Goal: Information Seeking & Learning: Learn about a topic

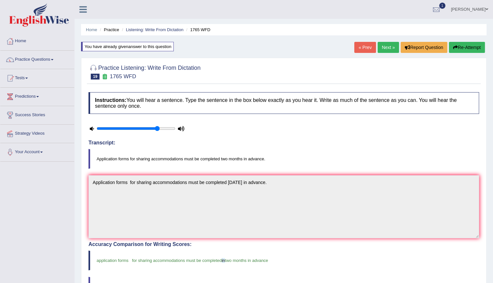
click at [384, 45] on link "Next »" at bounding box center [388, 47] width 21 height 11
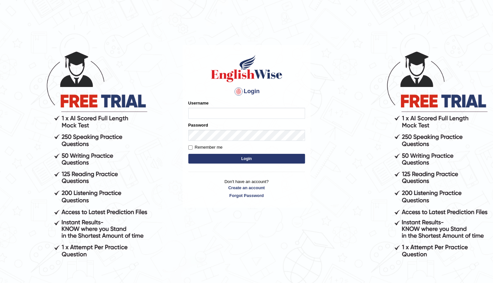
click at [199, 114] on input "Username" at bounding box center [246, 113] width 117 height 11
type input "Shani221"
click at [188, 154] on button "Login" at bounding box center [246, 159] width 117 height 10
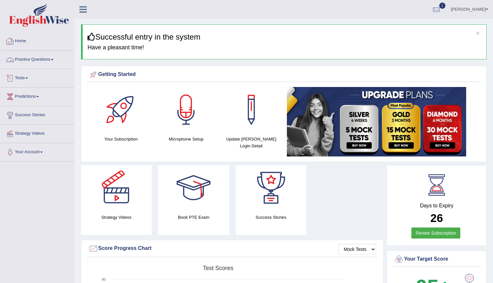
click at [32, 56] on link "Practice Questions" at bounding box center [37, 59] width 74 height 16
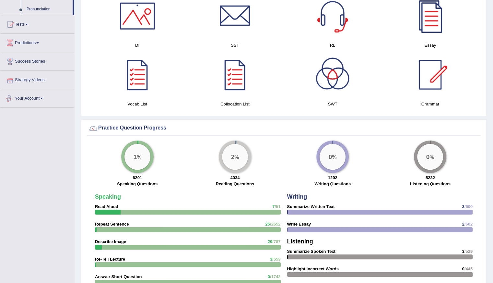
scroll to position [389, 0]
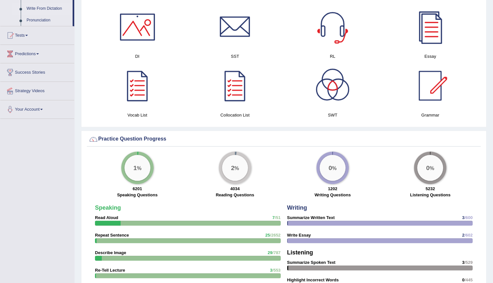
click at [58, 7] on link "Write From Dictation" at bounding box center [48, 9] width 49 height 12
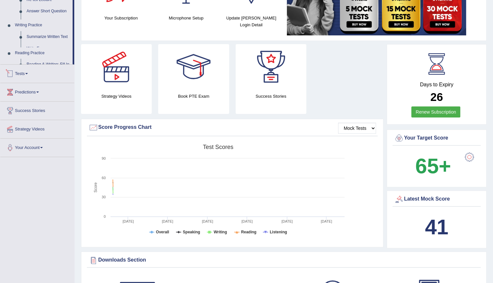
scroll to position [194, 0]
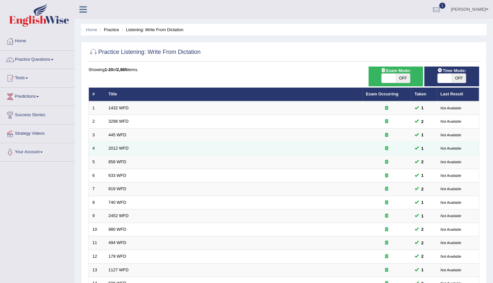
scroll to position [145, 0]
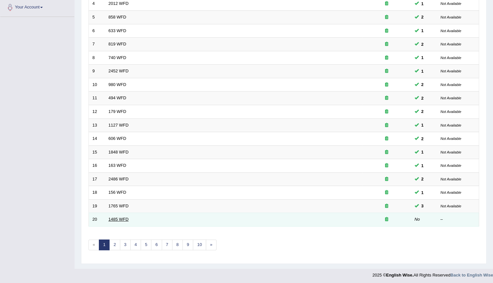
click at [127, 216] on link "1485 WFD" at bounding box center [119, 218] width 20 height 5
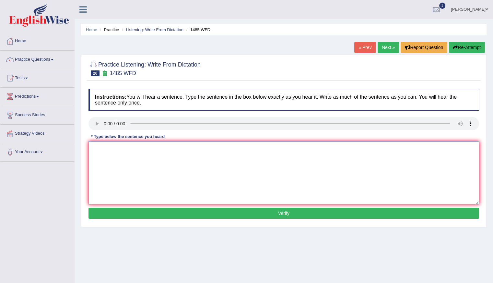
click at [139, 172] on textarea at bounding box center [283, 172] width 390 height 63
click at [474, 44] on button "Re-Attempt" at bounding box center [467, 47] width 36 height 11
click at [149, 175] on textarea at bounding box center [283, 172] width 390 height 63
click at [128, 149] on textarea "Course work give student" at bounding box center [283, 172] width 390 height 63
click at [151, 147] on textarea "Course work gives student" at bounding box center [283, 172] width 390 height 63
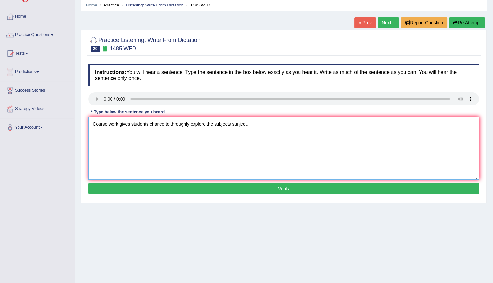
scroll to position [58, 0]
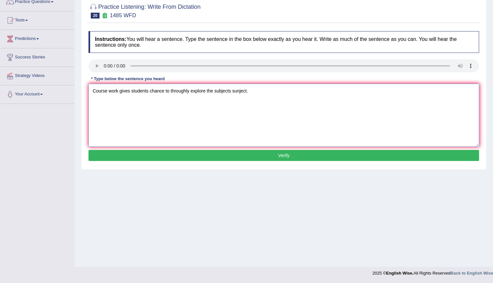
type textarea "Course work gives students chance to throughly explore the subjects sunject."
click at [261, 155] on button "Verify" at bounding box center [283, 155] width 390 height 11
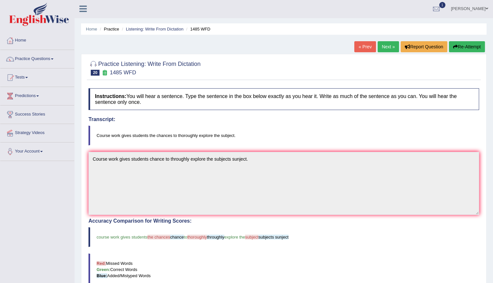
scroll to position [0, 0]
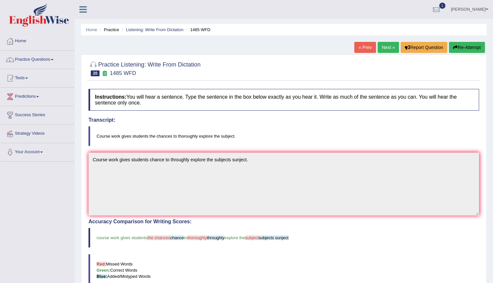
click at [38, 60] on link "Practice Questions" at bounding box center [37, 59] width 74 height 16
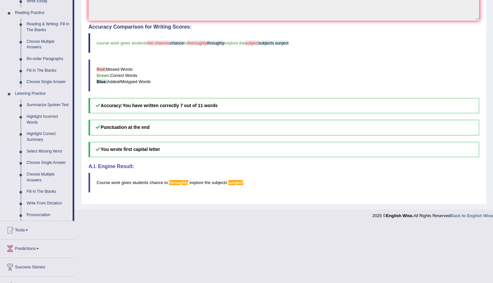
scroll to position [225, 0]
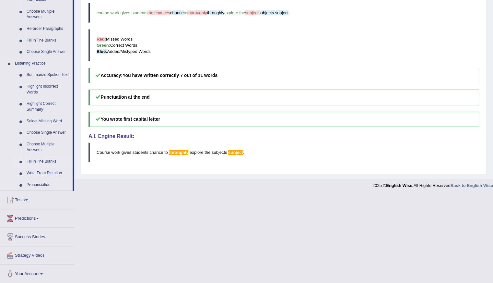
click at [40, 162] on link "Fill In The Blanks" at bounding box center [48, 162] width 49 height 12
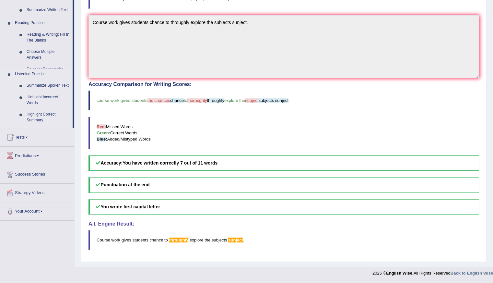
scroll to position [135, 0]
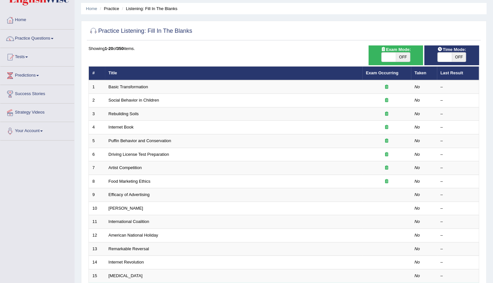
scroll to position [15, 0]
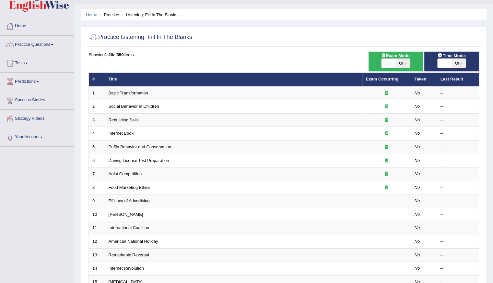
click at [456, 63] on span "OFF" at bounding box center [459, 63] width 14 height 9
checkbox input "true"
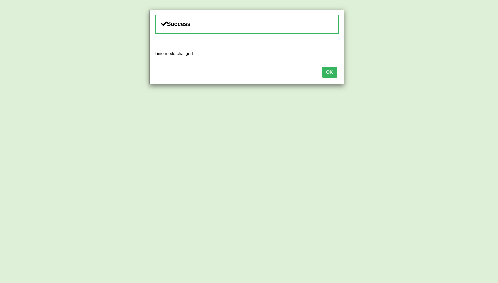
click at [328, 68] on button "OK" at bounding box center [329, 71] width 15 height 11
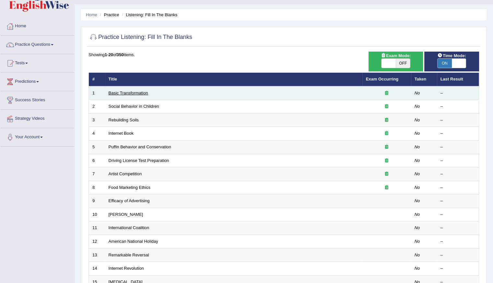
click at [119, 92] on link "Basic Transformation" at bounding box center [129, 92] width 40 height 5
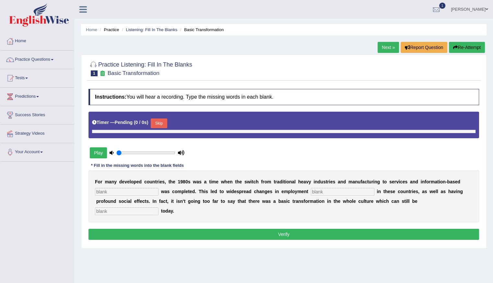
type input "0.8"
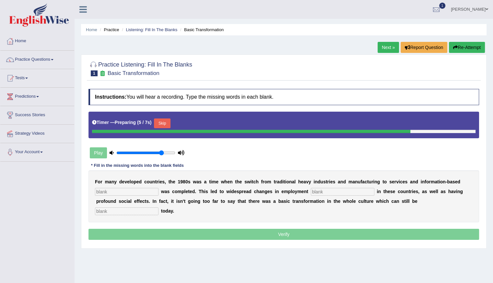
click at [162, 118] on button "Skip" at bounding box center [162, 123] width 16 height 10
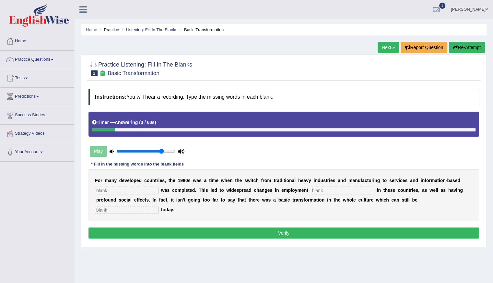
click at [106, 209] on input "text" at bounding box center [127, 210] width 64 height 8
type input "b"
type input "observed"
click at [126, 189] on input "text" at bounding box center [127, 190] width 64 height 8
type input "enterprizes"
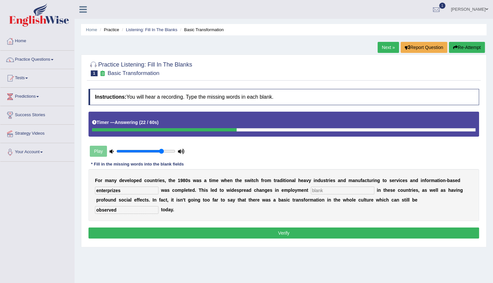
click at [322, 190] on input "text" at bounding box center [343, 190] width 64 height 8
type input "pattern"
click at [289, 231] on button "Verify" at bounding box center [283, 232] width 390 height 11
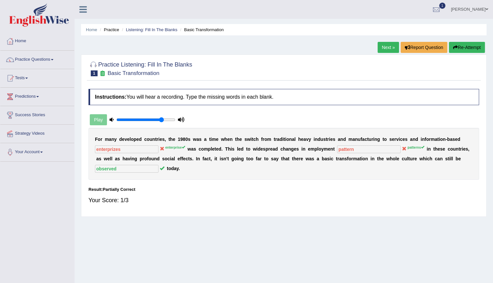
click at [459, 48] on button "Re-Attempt" at bounding box center [467, 47] width 36 height 11
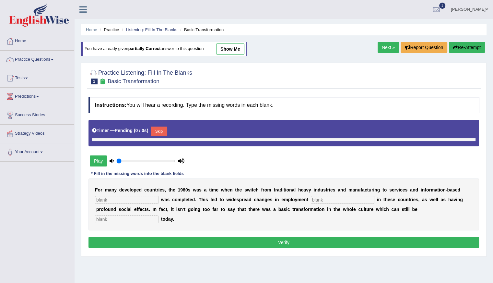
type input "0.8"
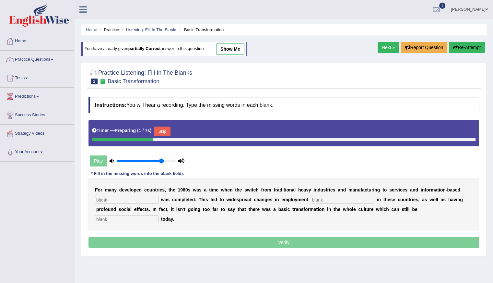
click at [134, 197] on input "text" at bounding box center [127, 200] width 64 height 8
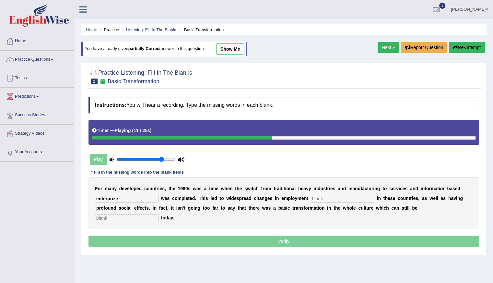
type input "enterprize"
click at [317, 197] on input "text" at bounding box center [343, 198] width 64 height 8
type input "patterns"
click at [112, 216] on input "text" at bounding box center [127, 218] width 64 height 8
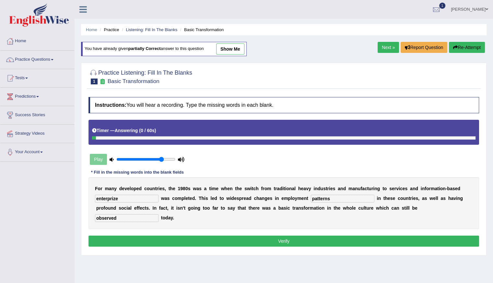
type input "observed"
click at [266, 241] on button "Verify" at bounding box center [283, 240] width 390 height 11
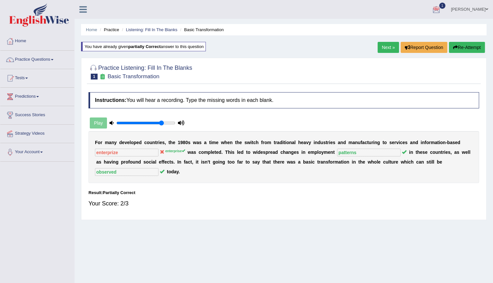
click at [380, 46] on link "Next »" at bounding box center [388, 47] width 21 height 11
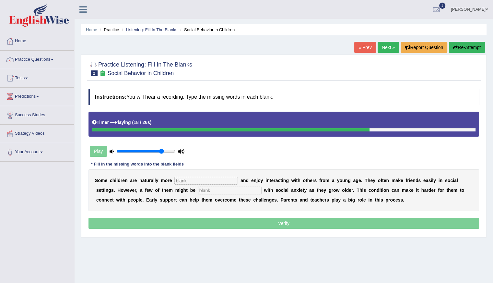
click at [186, 177] on input "text" at bounding box center [206, 181] width 64 height 8
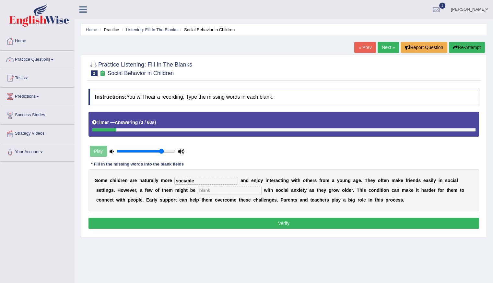
type input "sociable"
click at [207, 187] on input "text" at bounding box center [230, 190] width 64 height 8
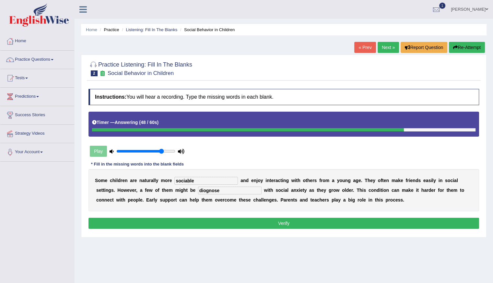
click at [205, 190] on input "diognose" at bounding box center [230, 190] width 64 height 8
type input "diagnose"
click at [279, 219] on button "Verify" at bounding box center [283, 222] width 390 height 11
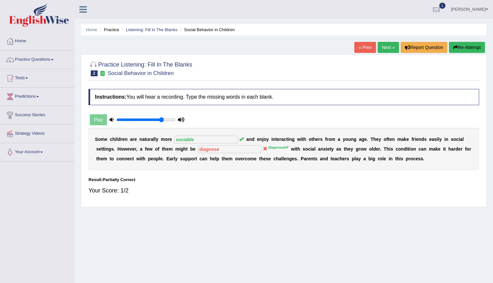
click at [472, 43] on button "Re-Attempt" at bounding box center [467, 47] width 36 height 11
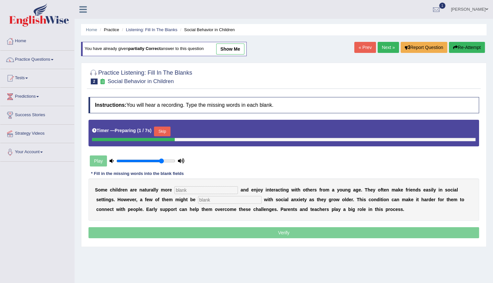
click at [193, 188] on input "text" at bounding box center [206, 190] width 64 height 8
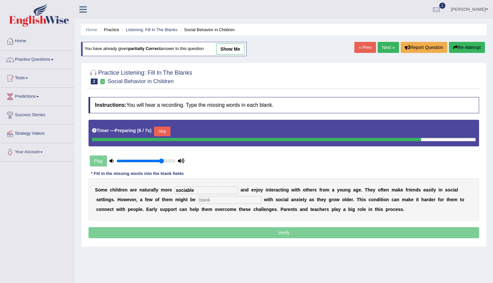
type input "sociable"
click at [213, 201] on input "text" at bounding box center [230, 200] width 64 height 8
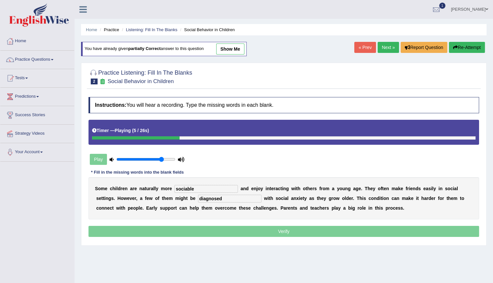
type input "diagnosed"
click at [268, 227] on p "Verify" at bounding box center [283, 231] width 390 height 11
click at [270, 231] on p "Verify" at bounding box center [283, 231] width 390 height 11
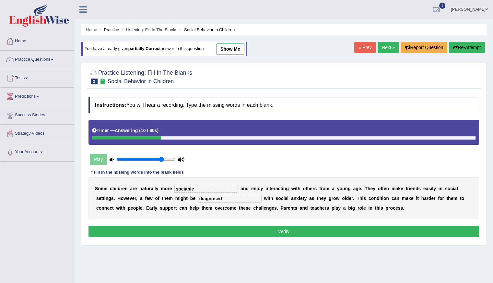
click at [263, 232] on button "Verify" at bounding box center [283, 231] width 390 height 11
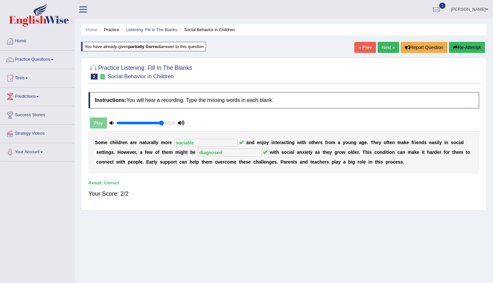
click at [383, 47] on link "Next »" at bounding box center [388, 47] width 21 height 11
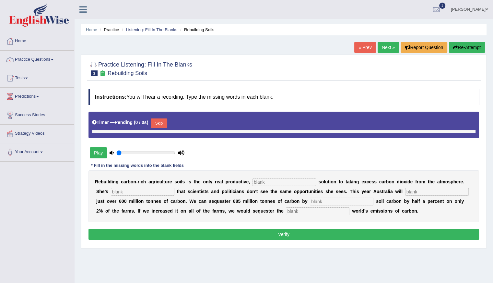
type input "0.8"
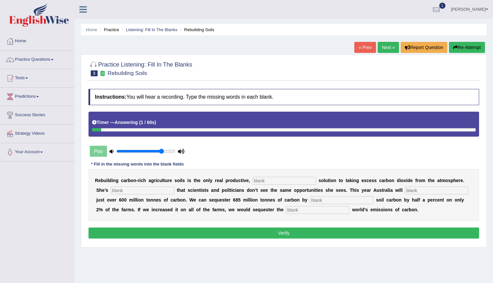
click at [292, 210] on input "text" at bounding box center [318, 210] width 64 height 8
type input "whole"
click at [264, 177] on input "text" at bounding box center [284, 181] width 64 height 8
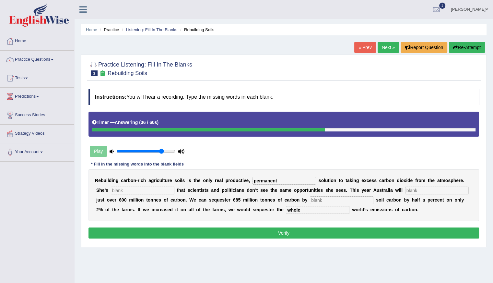
type input "permanent"
click at [150, 190] on input "text" at bounding box center [143, 190] width 64 height 8
click at [132, 189] on input "frusted" at bounding box center [143, 190] width 64 height 8
type input "frusteted"
click at [429, 191] on input "text" at bounding box center [437, 190] width 64 height 8
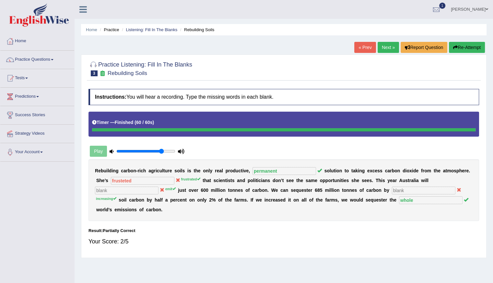
click at [469, 43] on button "Re-Attempt" at bounding box center [467, 47] width 36 height 11
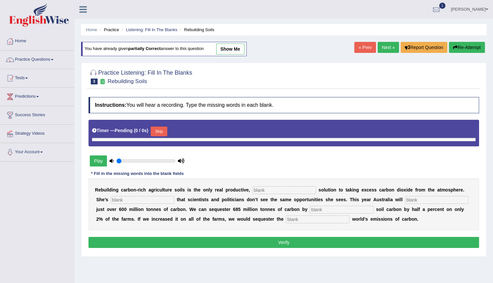
type input "0.8"
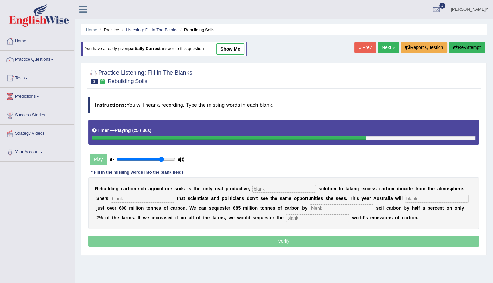
click at [320, 209] on input "text" at bounding box center [342, 208] width 64 height 8
type input "increasing"
click at [291, 215] on input "text" at bounding box center [318, 218] width 64 height 8
type input "whole"
click at [407, 199] on input "text" at bounding box center [437, 198] width 64 height 8
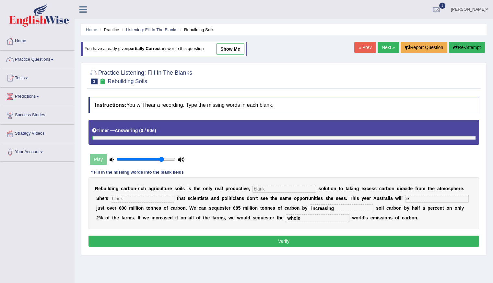
click at [407, 199] on input "e" at bounding box center [437, 198] width 64 height 8
type input "emit"
click at [267, 185] on input "text" at bounding box center [284, 189] width 64 height 8
type input "permanent"
click at [120, 197] on input "text" at bounding box center [143, 198] width 64 height 8
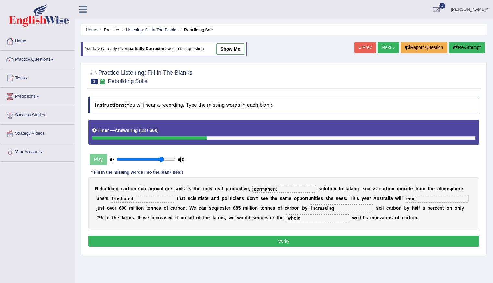
type input "frustrated"
click at [285, 238] on button "Verify" at bounding box center [283, 240] width 390 height 11
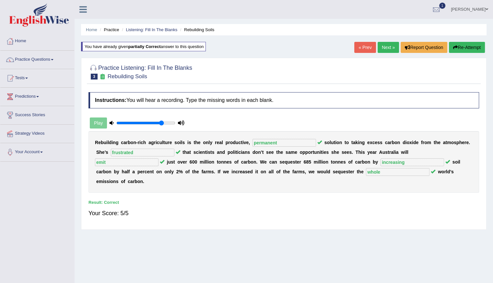
click at [387, 48] on link "Next »" at bounding box center [388, 47] width 21 height 11
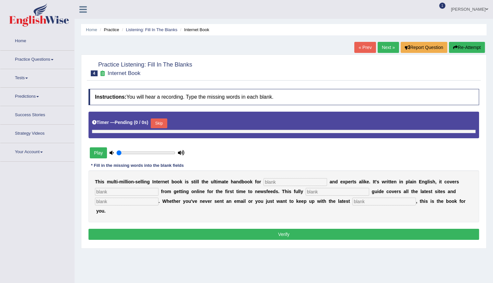
type input "0.8"
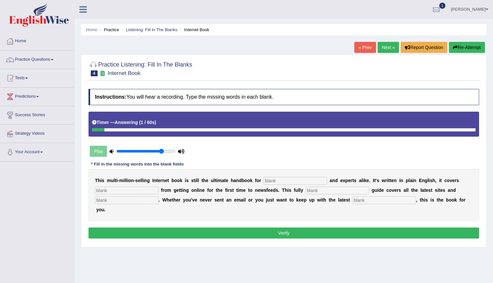
click at [465, 48] on button "Re-Attempt" at bounding box center [467, 47] width 36 height 11
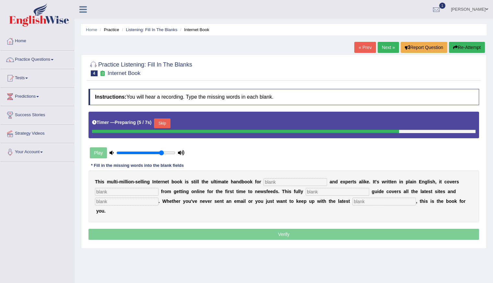
click at [161, 124] on button "Skip" at bounding box center [162, 123] width 16 height 10
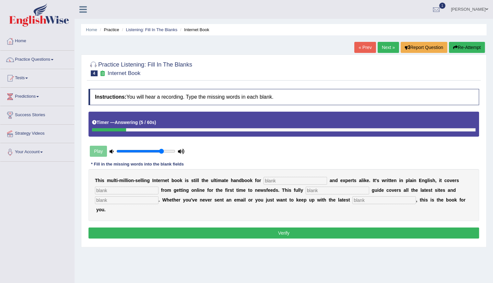
click at [361, 199] on input "text" at bounding box center [384, 200] width 64 height 8
type input "developments"
click at [280, 179] on input "text" at bounding box center [295, 181] width 64 height 8
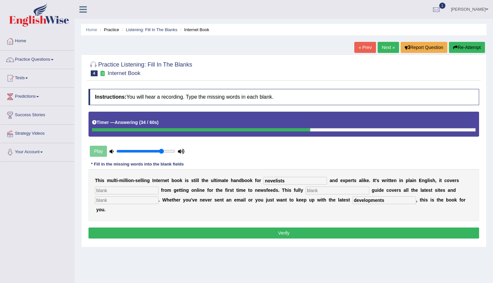
type input "novelists"
click at [105, 191] on input "text" at bounding box center [127, 190] width 64 height 8
type input "everything"
click at [312, 191] on input "text" at bounding box center [338, 190] width 64 height 8
type input "revised"
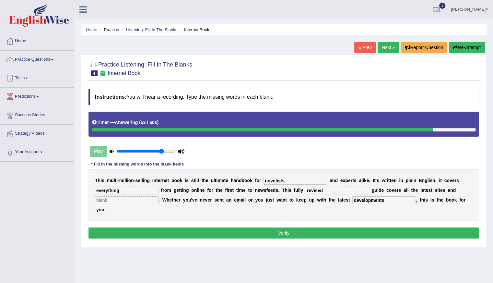
click at [124, 200] on input "text" at bounding box center [127, 200] width 64 height 8
type input "crease"
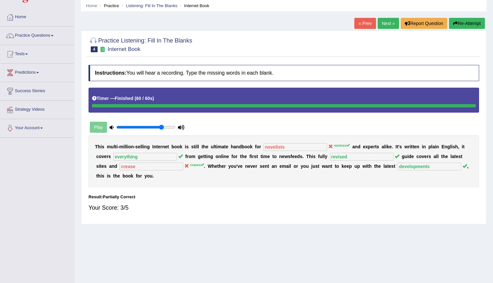
scroll to position [23, 0]
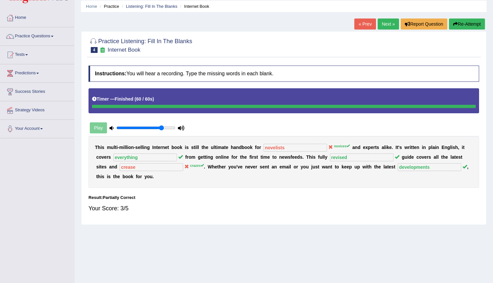
click at [461, 23] on button "Re-Attempt" at bounding box center [467, 23] width 36 height 11
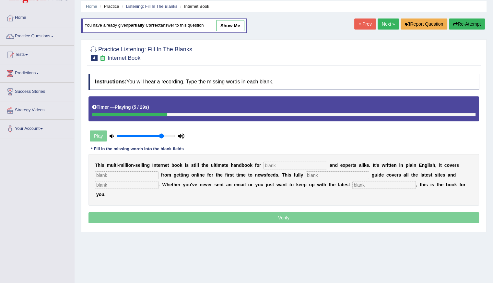
click at [270, 162] on input "text" at bounding box center [295, 165] width 64 height 8
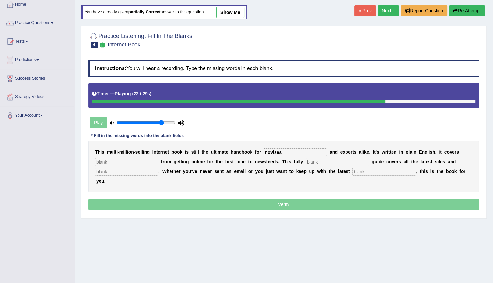
scroll to position [35, 0]
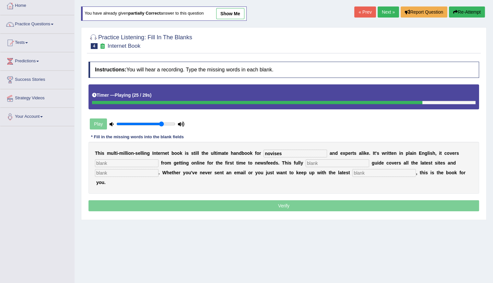
type input "novises"
click at [99, 159] on input "text" at bounding box center [127, 163] width 64 height 8
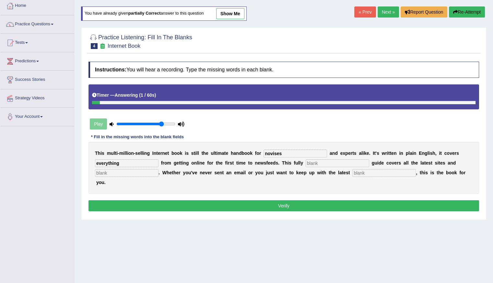
type input "everything"
click at [311, 161] on input "text" at bounding box center [338, 163] width 64 height 8
type input "revised"
click at [364, 173] on input "text" at bounding box center [384, 173] width 64 height 8
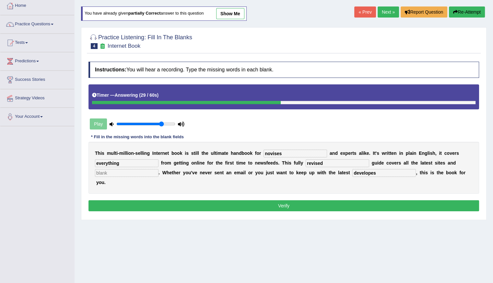
click at [104, 171] on input "text" at bounding box center [127, 173] width 64 height 8
click at [378, 169] on input "developes" at bounding box center [384, 173] width 64 height 8
type input "developments"
click at [101, 170] on input "text" at bounding box center [127, 173] width 64 height 8
click at [101, 169] on input "text" at bounding box center [127, 173] width 64 height 8
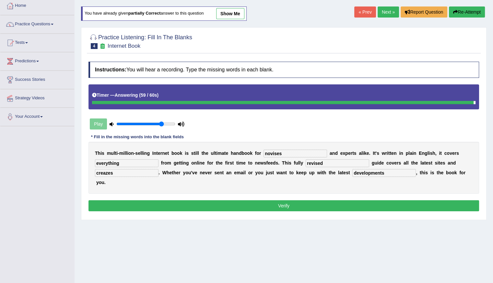
type input "creazes"
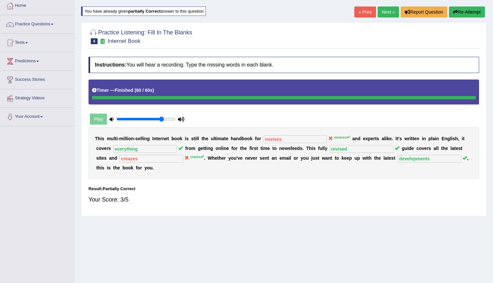
click at [467, 12] on button "Re-Attempt" at bounding box center [467, 11] width 36 height 11
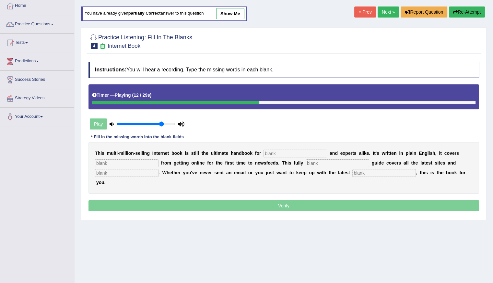
click at [128, 101] on div at bounding box center [175, 102] width 167 height 3
click at [135, 99] on div "Timer — Playing ( 15 / 29s )" at bounding box center [283, 94] width 383 height 11
click at [384, 11] on link "Next »" at bounding box center [388, 11] width 21 height 11
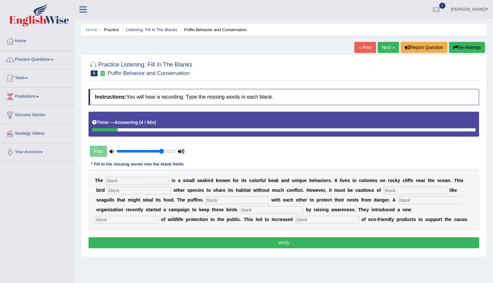
click at [461, 47] on button "Re-Attempt" at bounding box center [467, 47] width 36 height 11
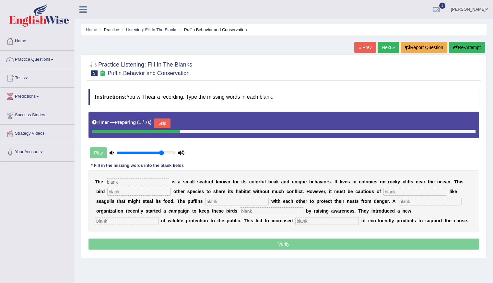
click at [115, 181] on input "text" at bounding box center [138, 182] width 64 height 8
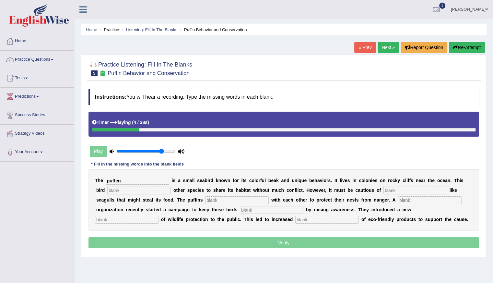
click at [118, 179] on input "puffen" at bounding box center [138, 181] width 64 height 8
type input "puffiallowen"
click at [125, 190] on input "text" at bounding box center [139, 190] width 64 height 8
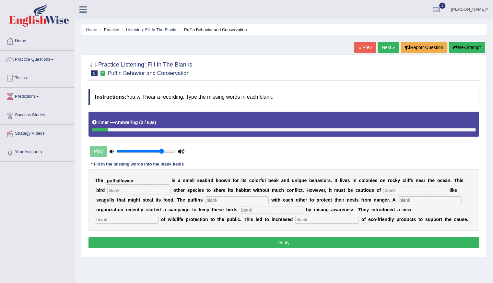
click at [302, 221] on input "text" at bounding box center [327, 219] width 64 height 8
type input "consumption"
drag, startPoint x: 292, startPoint y: 215, endPoint x: 255, endPoint y: 210, distance: 37.3
click at [255, 210] on div "T h e puffiallowen i s a s m a l l s e a b i r d k n o w n f o r i t s c o l o …" at bounding box center [283, 200] width 390 height 62
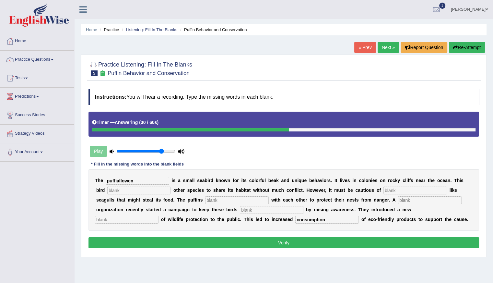
click at [246, 208] on input "text" at bounding box center [272, 210] width 64 height 8
type input "safe"
click at [98, 219] on input "text" at bounding box center [127, 219] width 64 height 8
type input "conseption"
click at [146, 180] on input "puffiallowen" at bounding box center [138, 181] width 64 height 8
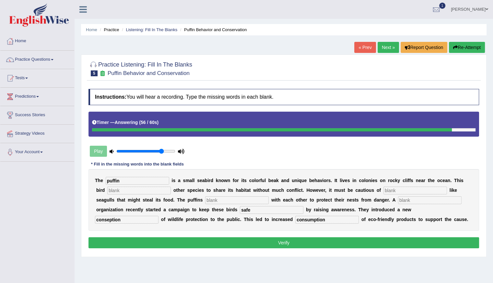
type input "puffin"
click at [118, 190] on input "text" at bounding box center [139, 190] width 64 height 8
type input "allowed"
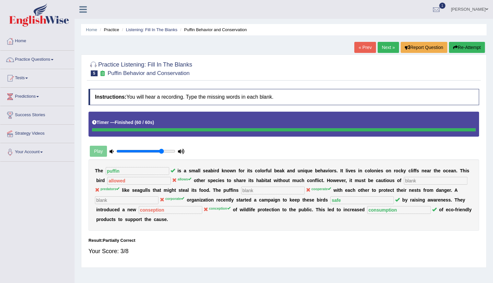
click at [468, 49] on button "Re-Attempt" at bounding box center [467, 47] width 36 height 11
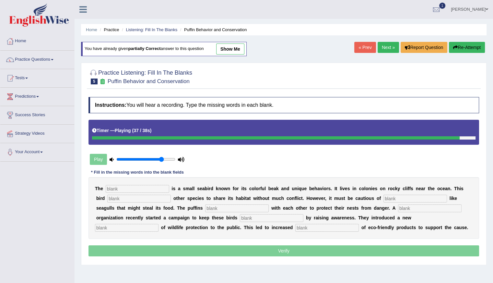
click at [302, 226] on input "text" at bounding box center [327, 228] width 64 height 8
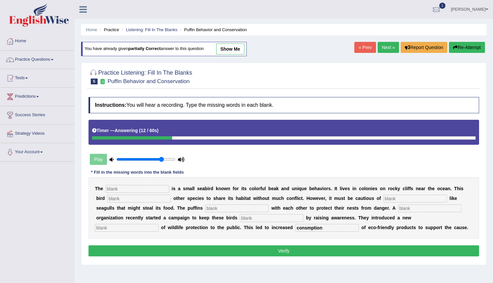
type input "consmption"
click at [254, 217] on input "text" at bounding box center [272, 218] width 64 height 8
type input "safe"
click at [105, 226] on input "text" at bounding box center [127, 228] width 64 height 8
type input "conception"
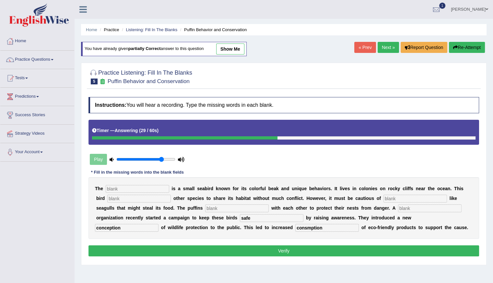
click at [120, 189] on input "text" at bounding box center [138, 189] width 64 height 8
type input "puffin"
click at [120, 198] on input "text" at bounding box center [139, 198] width 64 height 8
type input "allows"
click at [393, 195] on input "text" at bounding box center [415, 198] width 64 height 8
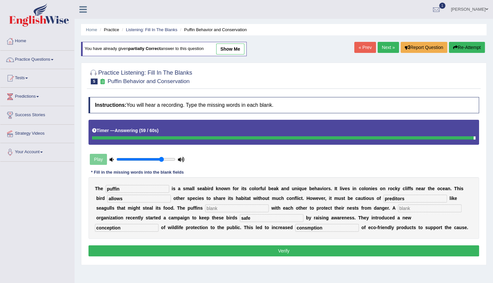
type input "preditors"
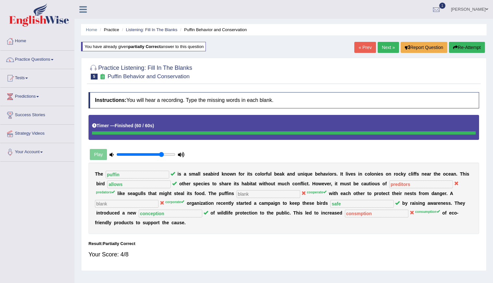
click at [356, 216] on div "T h e puffin i s a s m a l l s e a b i r d k n o w n f o r i t s c o l o r f u …" at bounding box center [283, 197] width 390 height 71
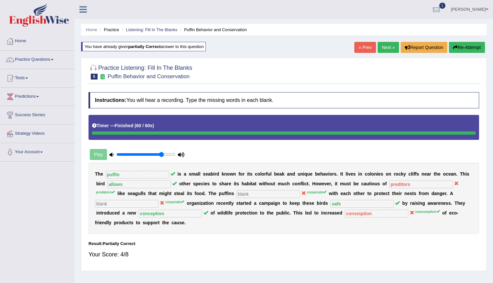
click at [466, 44] on button "Re-Attempt" at bounding box center [467, 47] width 36 height 11
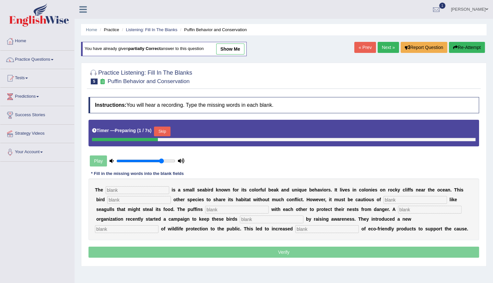
click at [130, 188] on input "text" at bounding box center [138, 190] width 64 height 8
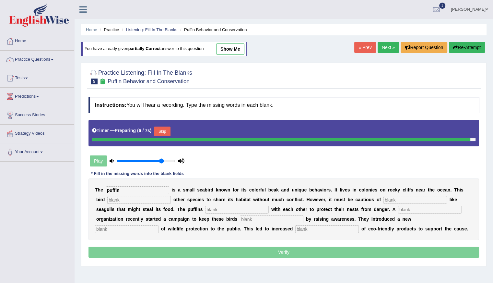
type input "puffin"
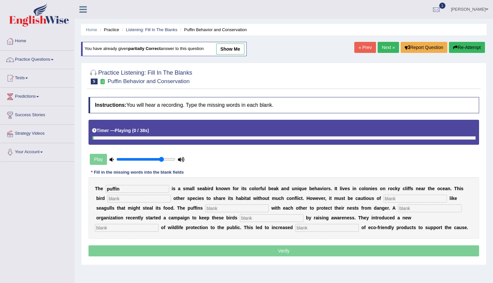
click at [120, 200] on input "text" at bounding box center [139, 198] width 64 height 8
type input "allows"
click at [390, 197] on input "text" at bounding box center [415, 198] width 64 height 8
type input "predators"
click at [211, 207] on input "text" at bounding box center [237, 208] width 64 height 8
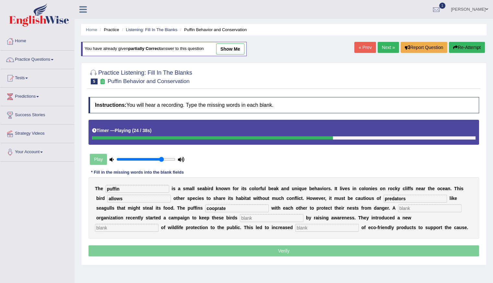
type input "cooprate"
click at [407, 207] on input "text" at bounding box center [430, 208] width 64 height 8
click at [429, 204] on input "cooprate" at bounding box center [430, 208] width 64 height 8
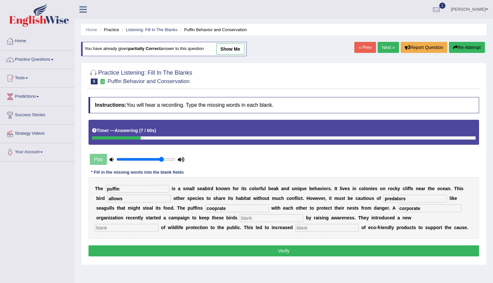
type input "corporate"
click at [250, 215] on input "text" at bounding box center [272, 218] width 64 height 8
type input "safe"
click at [117, 225] on input "text" at bounding box center [127, 228] width 64 height 8
type input "conception"
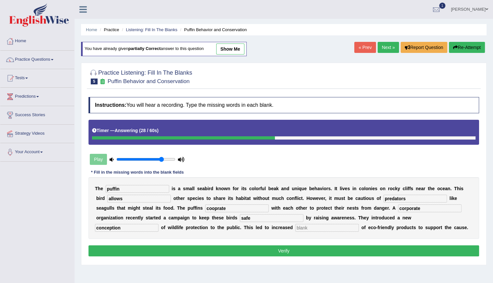
click at [302, 227] on input "text" at bounding box center [327, 228] width 64 height 8
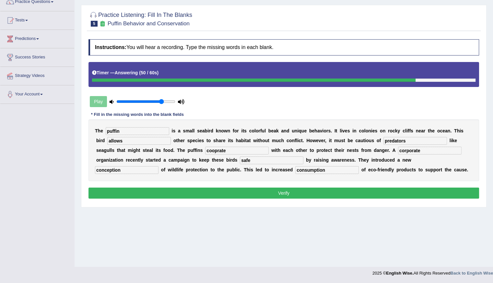
type input "consumption"
click at [288, 191] on button "Verify" at bounding box center [283, 192] width 390 height 11
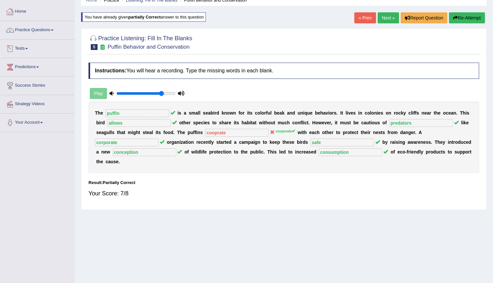
scroll to position [0, 0]
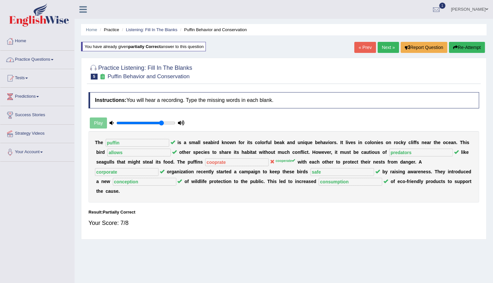
click at [35, 61] on link "Practice Questions" at bounding box center [37, 59] width 74 height 16
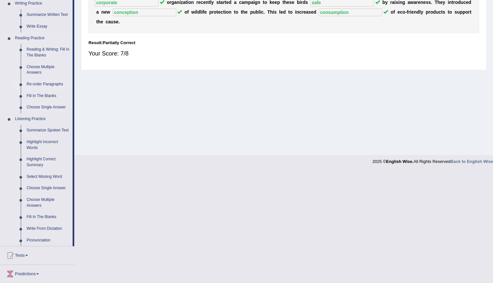
scroll to position [194, 0]
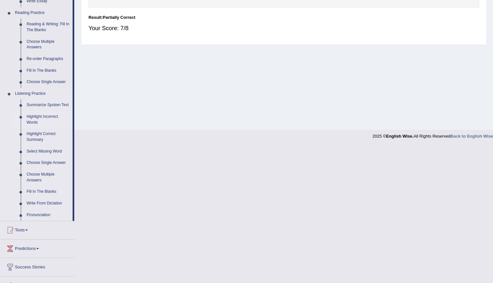
click at [31, 120] on link "Highlight Incorrect Words" at bounding box center [48, 119] width 49 height 17
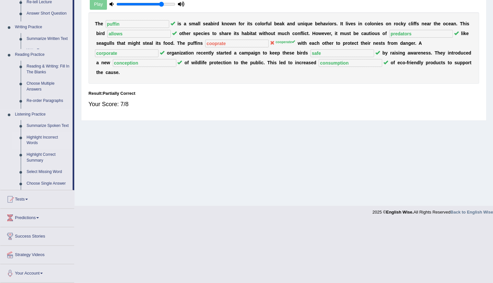
scroll to position [58, 0]
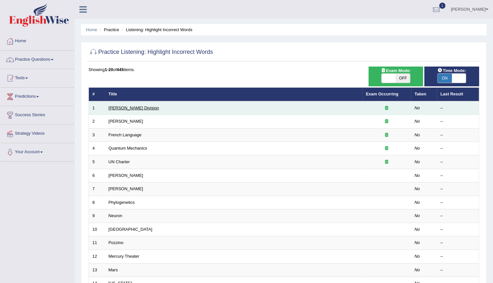
click at [130, 105] on link "Ward Division" at bounding box center [134, 107] width 51 height 5
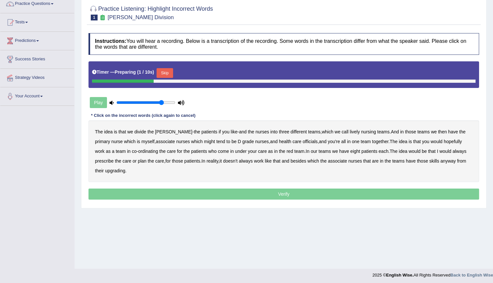
scroll to position [58, 0]
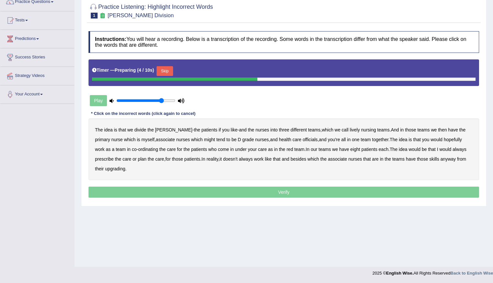
click at [167, 70] on button "Skip" at bounding box center [165, 71] width 16 height 10
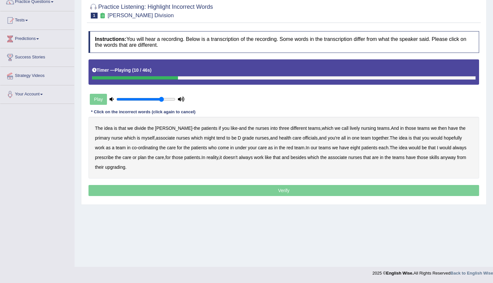
click at [350, 127] on b "lively" at bounding box center [355, 127] width 10 height 5
click at [204, 138] on b "might" at bounding box center [209, 137] width 11 height 5
click at [294, 139] on div "The idea is that we divide the ward - the patients if you like - and the nurses…" at bounding box center [283, 148] width 390 height 62
click at [303, 138] on b "officials" at bounding box center [310, 137] width 15 height 5
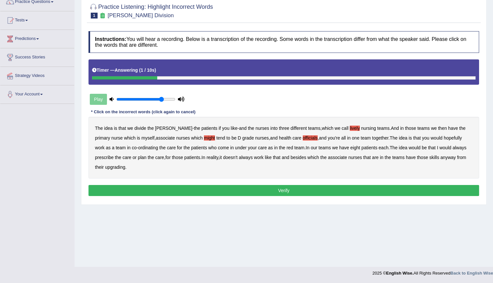
click at [108, 168] on b "upgrading" at bounding box center [115, 166] width 20 height 5
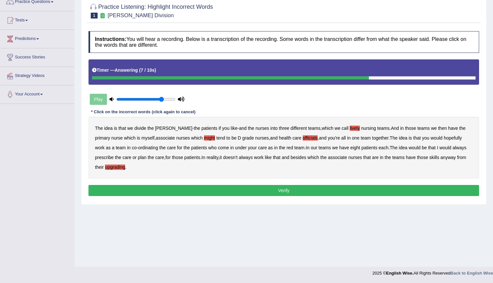
click at [328, 157] on b "associate" at bounding box center [337, 157] width 19 height 5
click at [302, 185] on button "Verify" at bounding box center [283, 190] width 390 height 11
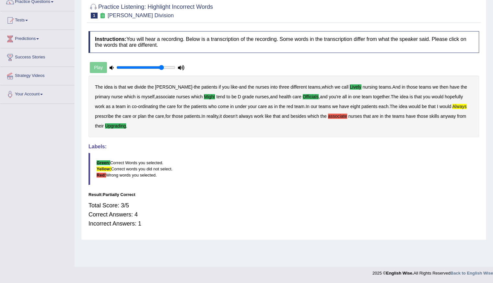
scroll to position [0, 0]
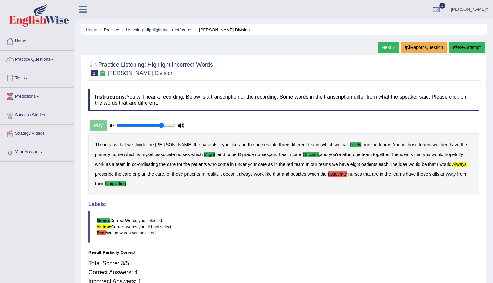
click at [383, 46] on link "Next »" at bounding box center [388, 47] width 21 height 11
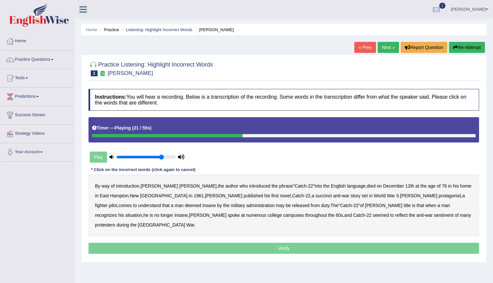
click at [315, 195] on b "succinct" at bounding box center [323, 195] width 17 height 5
click at [246, 204] on b "administration" at bounding box center [260, 205] width 28 height 5
click at [142, 212] on b "situation" at bounding box center [133, 214] width 17 height 5
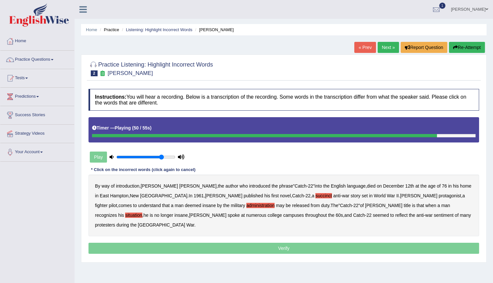
click at [395, 215] on b "reflect" at bounding box center [401, 214] width 12 height 5
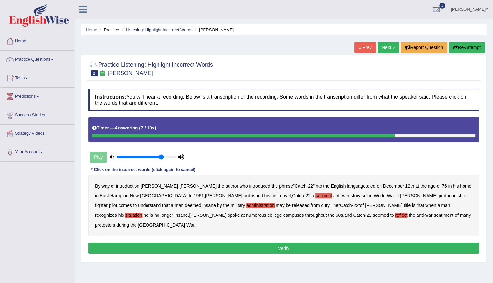
click at [268, 242] on button "Verify" at bounding box center [283, 247] width 390 height 11
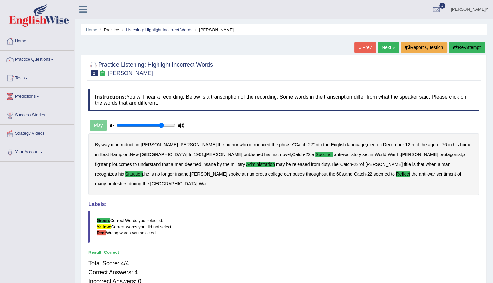
click at [387, 46] on link "Next »" at bounding box center [388, 47] width 21 height 11
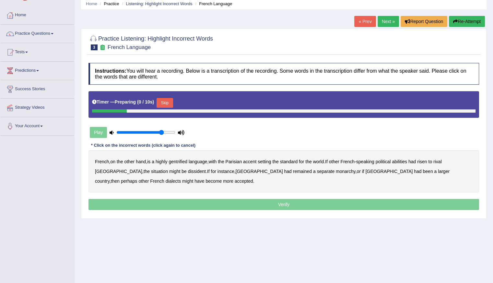
scroll to position [58, 0]
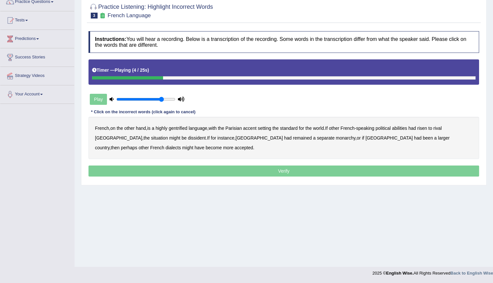
click at [180, 127] on b "gentrified" at bounding box center [178, 127] width 19 height 5
click at [402, 128] on b "abilities" at bounding box center [399, 127] width 15 height 5
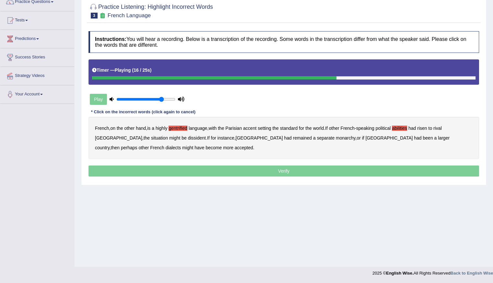
click at [188, 137] on b "dissident" at bounding box center [197, 137] width 18 height 5
click at [336, 137] on b "monarchy" at bounding box center [345, 137] width 19 height 5
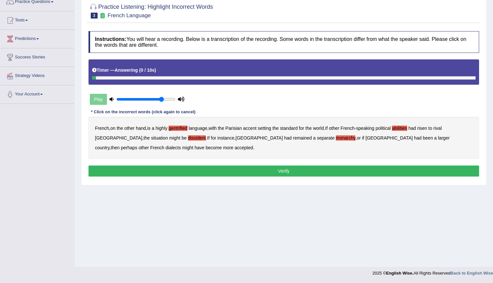
click at [275, 166] on button "Verify" at bounding box center [283, 170] width 390 height 11
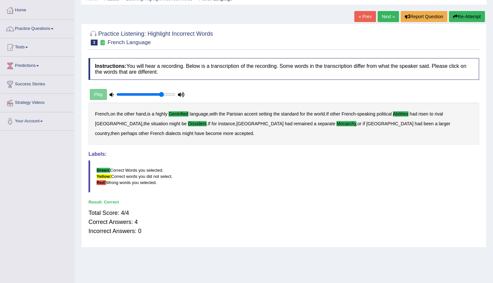
scroll to position [0, 0]
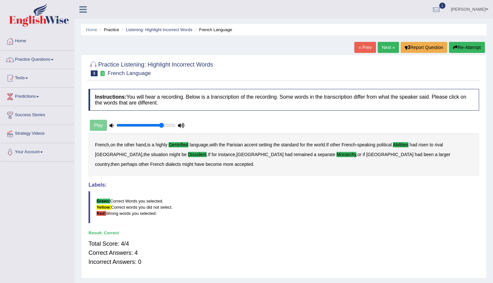
click at [387, 45] on link "Next »" at bounding box center [388, 47] width 21 height 11
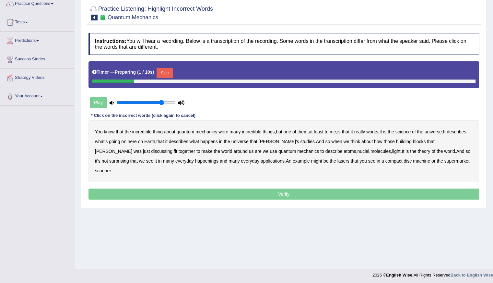
scroll to position [58, 0]
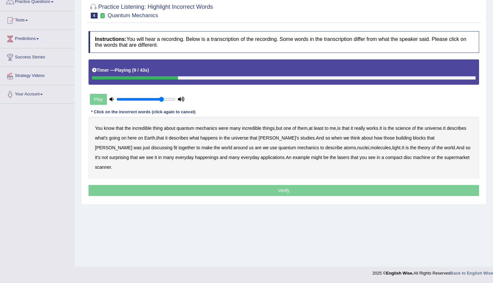
click at [411, 128] on b "science" at bounding box center [402, 127] width 15 height 5
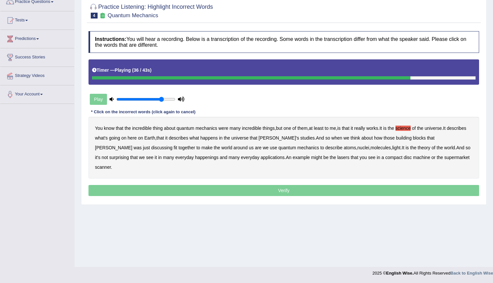
click at [195, 157] on b "happenings" at bounding box center [206, 157] width 23 height 5
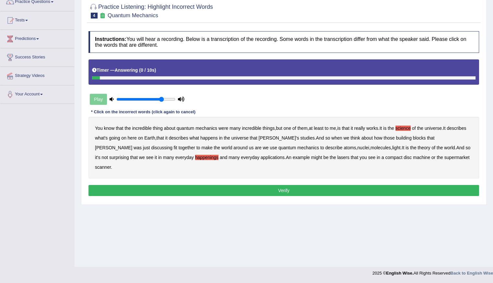
click at [413, 158] on b "machine" at bounding box center [421, 157] width 17 height 5
click at [307, 185] on button "Verify" at bounding box center [283, 190] width 390 height 11
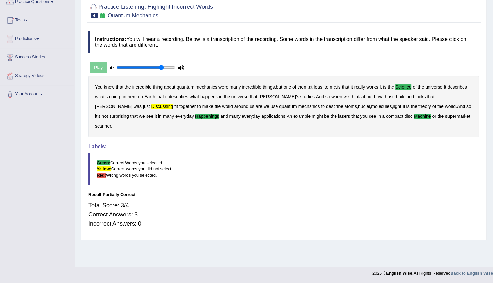
scroll to position [25, 0]
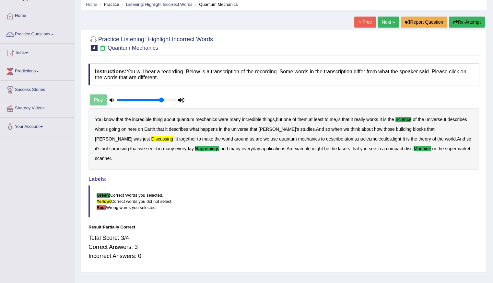
click at [385, 20] on link "Next »" at bounding box center [388, 22] width 21 height 11
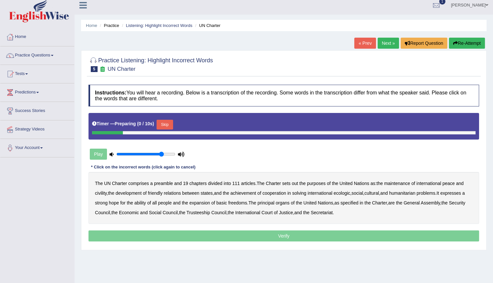
scroll to position [58, 0]
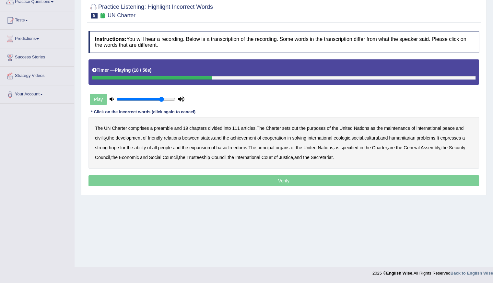
click at [101, 135] on b "civility" at bounding box center [101, 137] width 12 height 5
click at [350, 137] on b "ecologic" at bounding box center [341, 137] width 17 height 5
click at [410, 137] on b "humanitarian" at bounding box center [402, 137] width 26 height 5
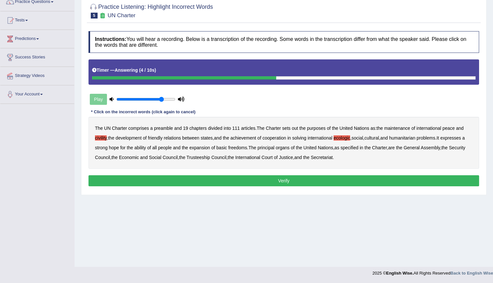
click at [272, 176] on button "Verify" at bounding box center [283, 180] width 390 height 11
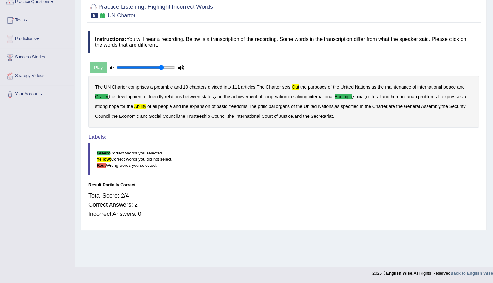
scroll to position [0, 0]
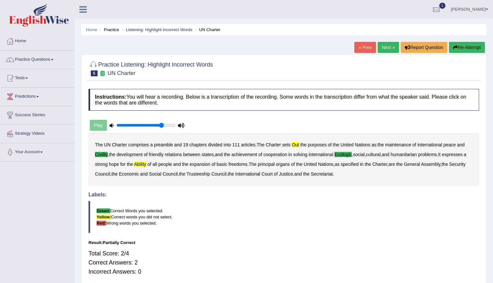
click at [458, 46] on button "Re-Attempt" at bounding box center [467, 47] width 36 height 11
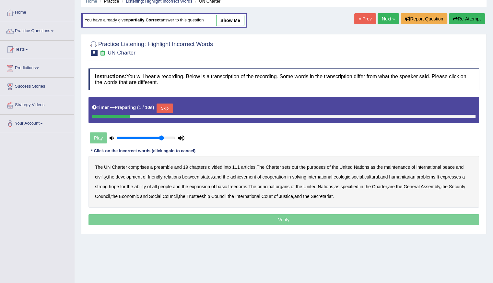
scroll to position [58, 0]
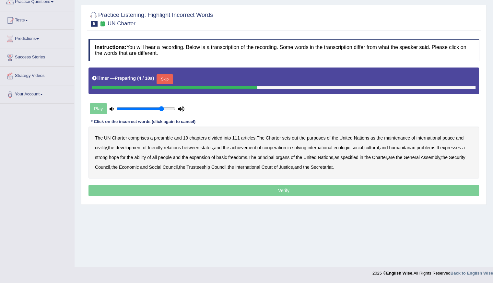
click at [169, 79] on button "Skip" at bounding box center [165, 79] width 16 height 10
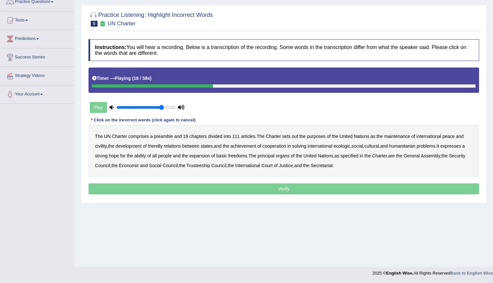
click at [101, 145] on b "civility" at bounding box center [101, 145] width 12 height 5
click at [346, 145] on b "ecologic" at bounding box center [341, 145] width 17 height 5
click at [144, 156] on b "ability" at bounding box center [140, 155] width 12 height 5
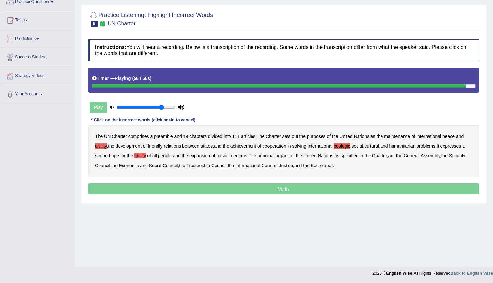
click at [286, 186] on p "Verify" at bounding box center [283, 188] width 390 height 11
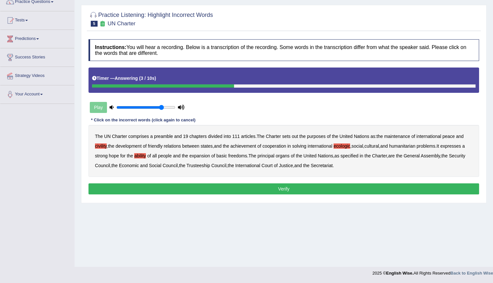
click at [286, 186] on button "Verify" at bounding box center [283, 188] width 390 height 11
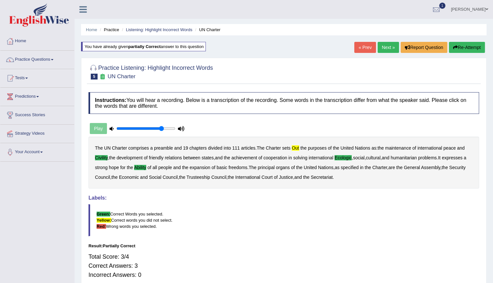
scroll to position [0, 0]
click at [463, 45] on button "Re-Attempt" at bounding box center [467, 47] width 36 height 11
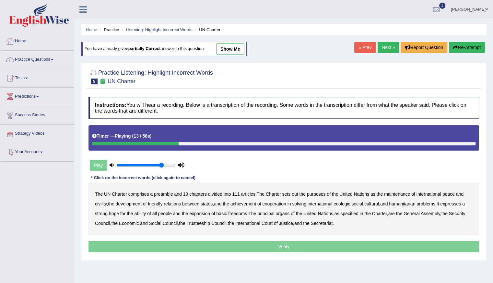
click at [21, 43] on link "Home" at bounding box center [37, 40] width 74 height 16
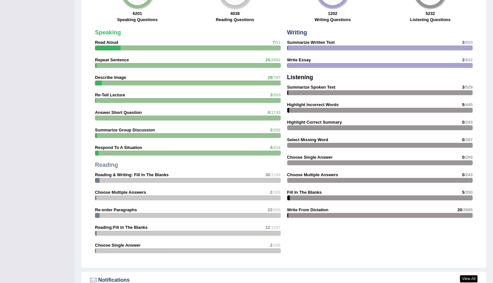
scroll to position [488, 0]
